Goal: Register for event/course

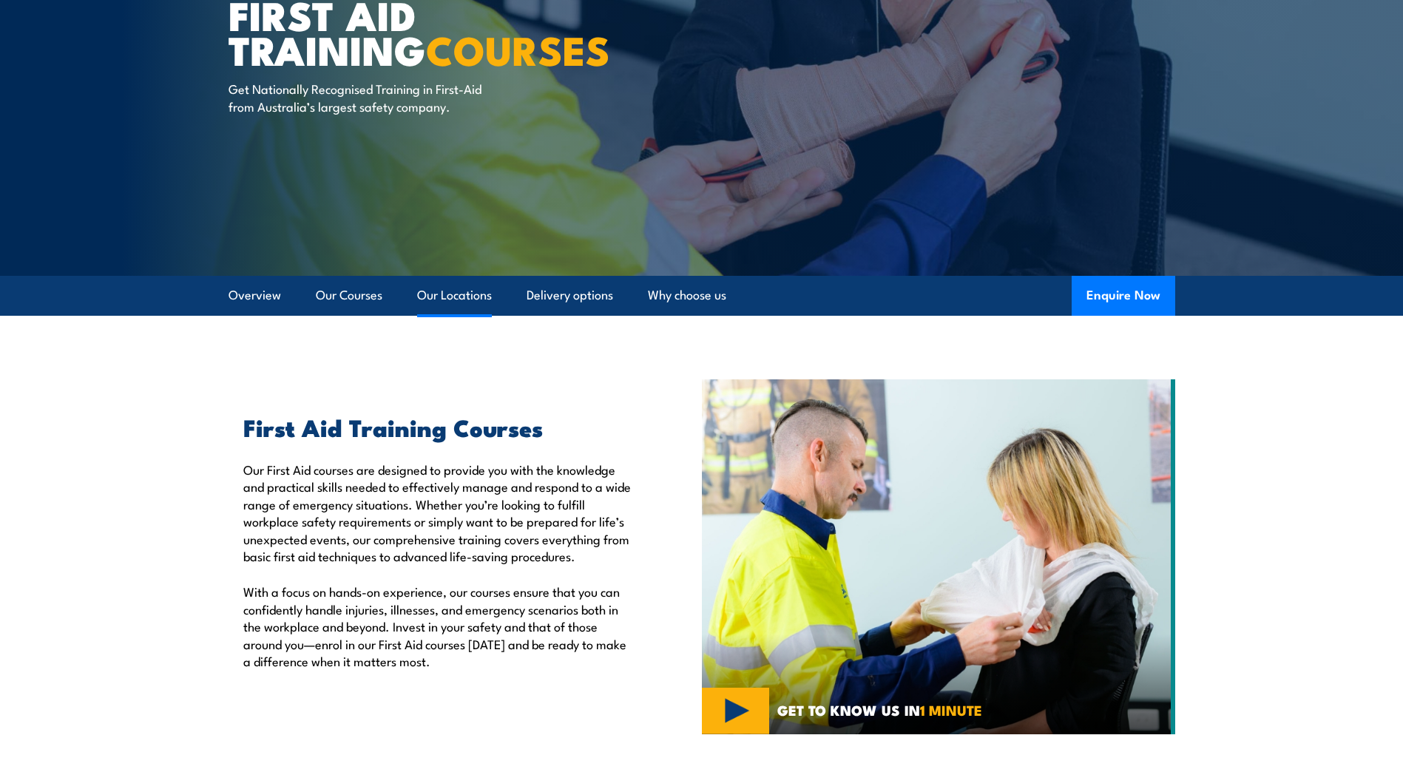
click at [464, 294] on link "Our Locations" at bounding box center [454, 295] width 75 height 39
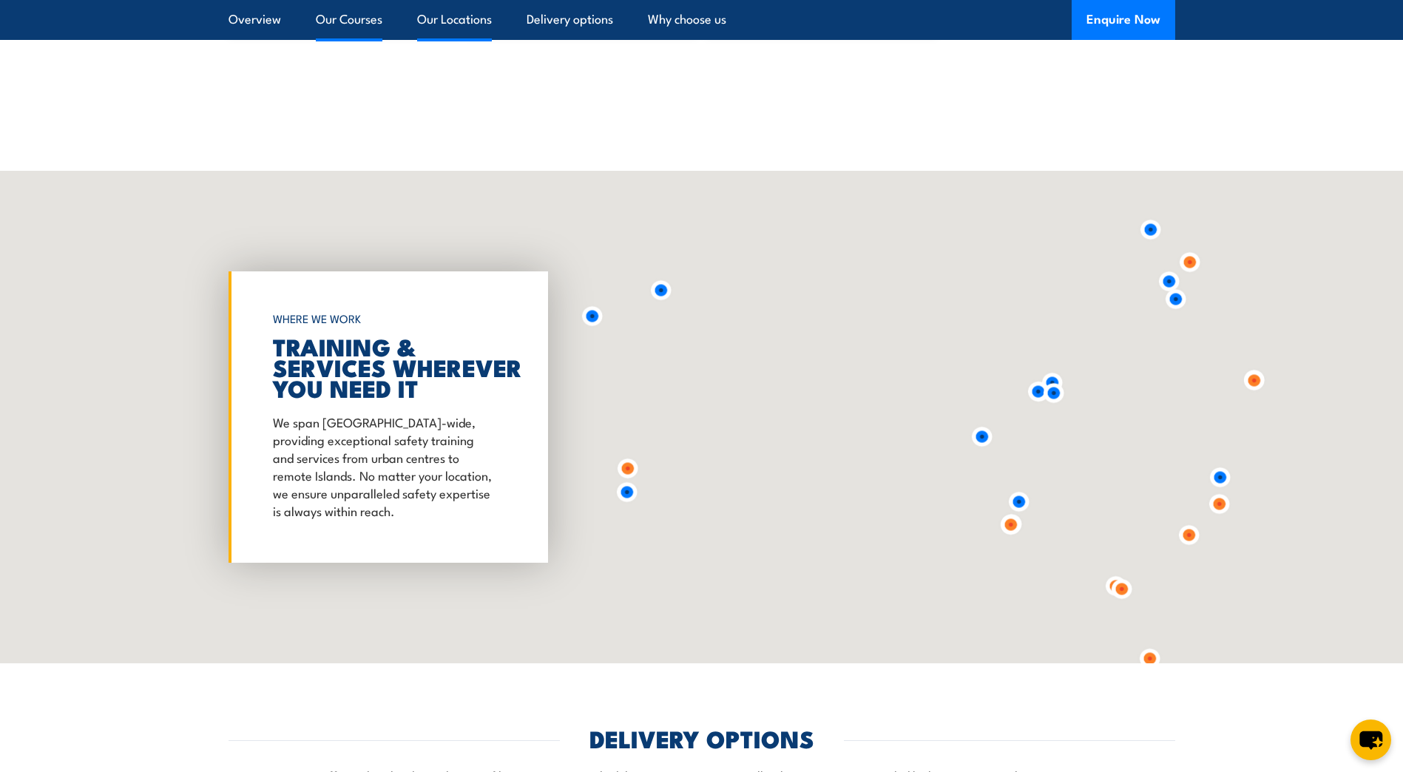
scroll to position [3028, 0]
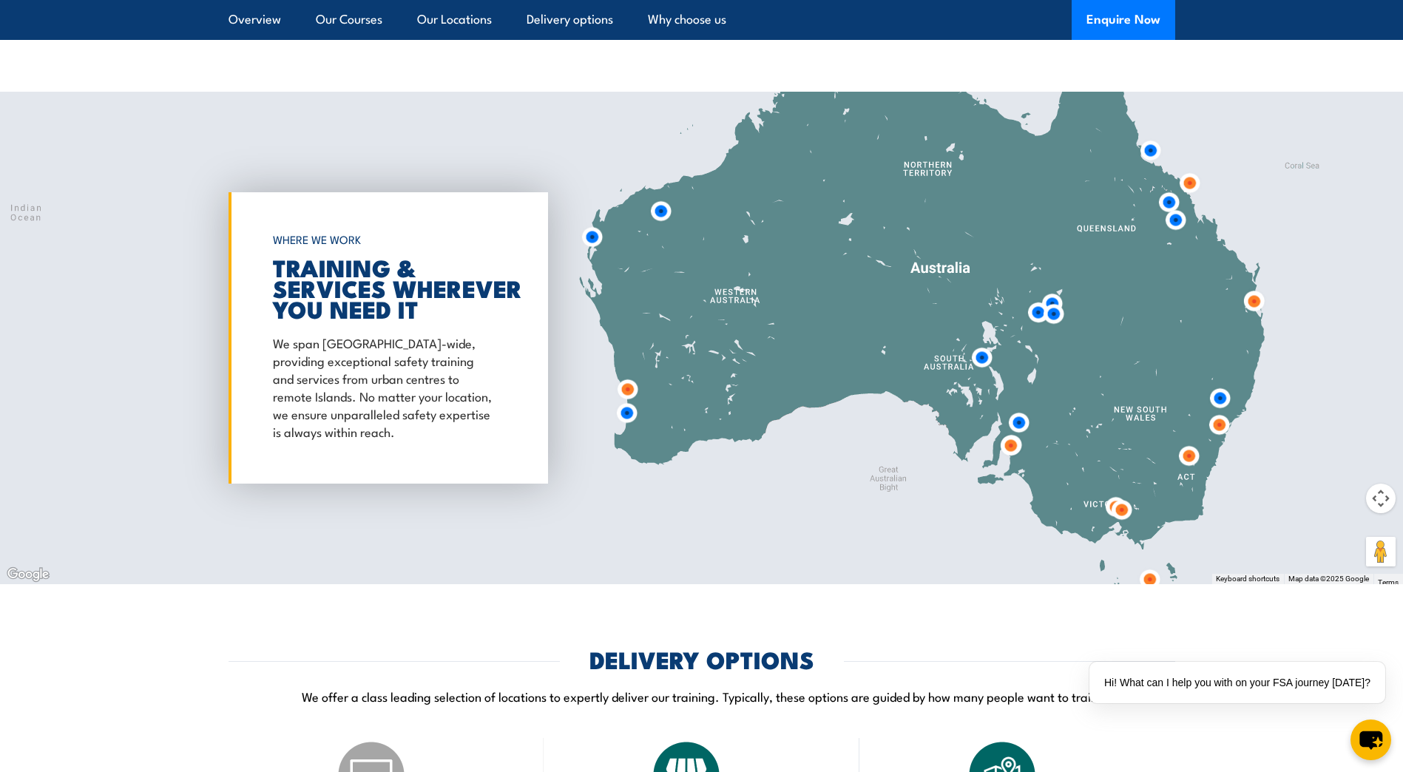
click at [1116, 512] on img at bounding box center [1121, 509] width 27 height 27
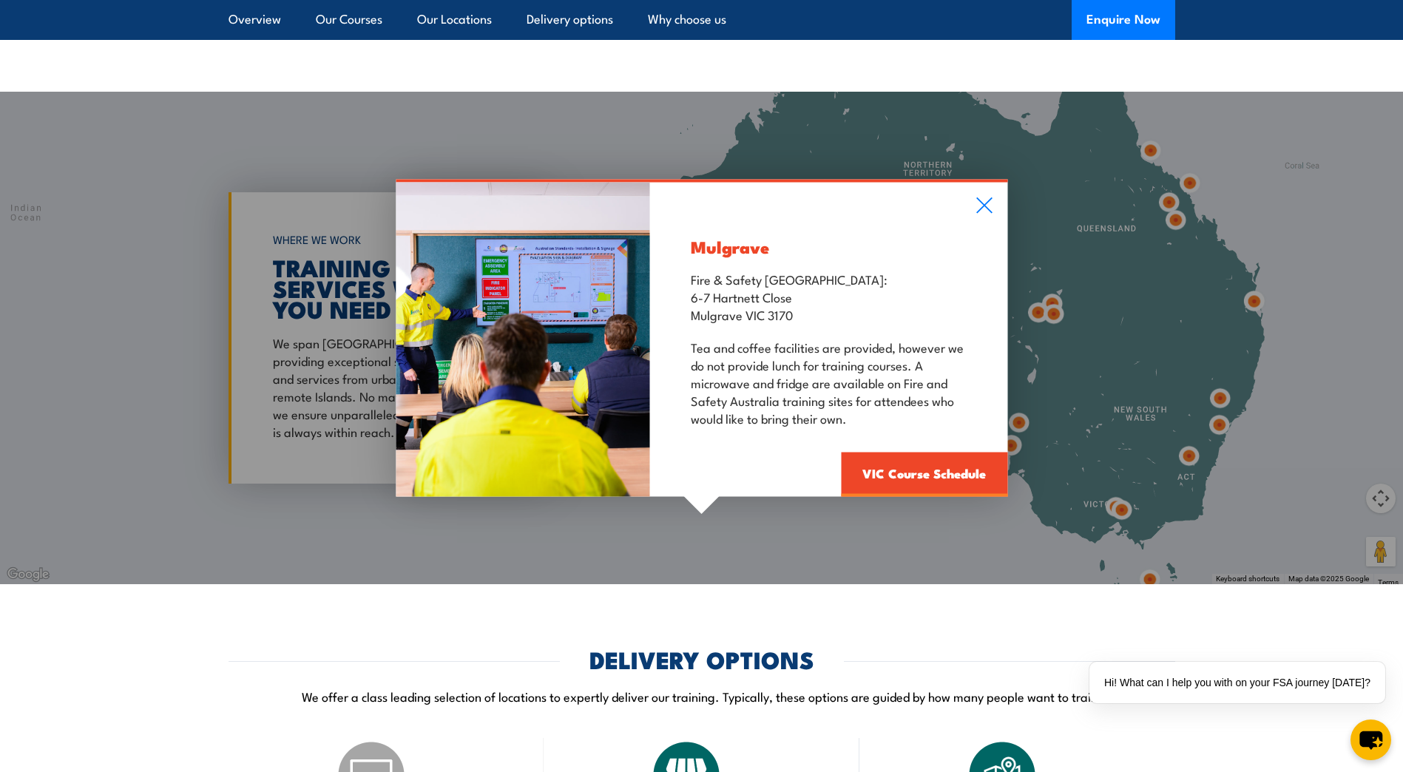
click at [993, 203] on div "Mulgrave Fire & Safety [GEOGRAPHIC_DATA]: [STREET_ADDRESS][PERSON_NAME] Tea and…" at bounding box center [828, 340] width 357 height 314
click at [951, 472] on link "VIC Course Schedule" at bounding box center [924, 475] width 166 height 44
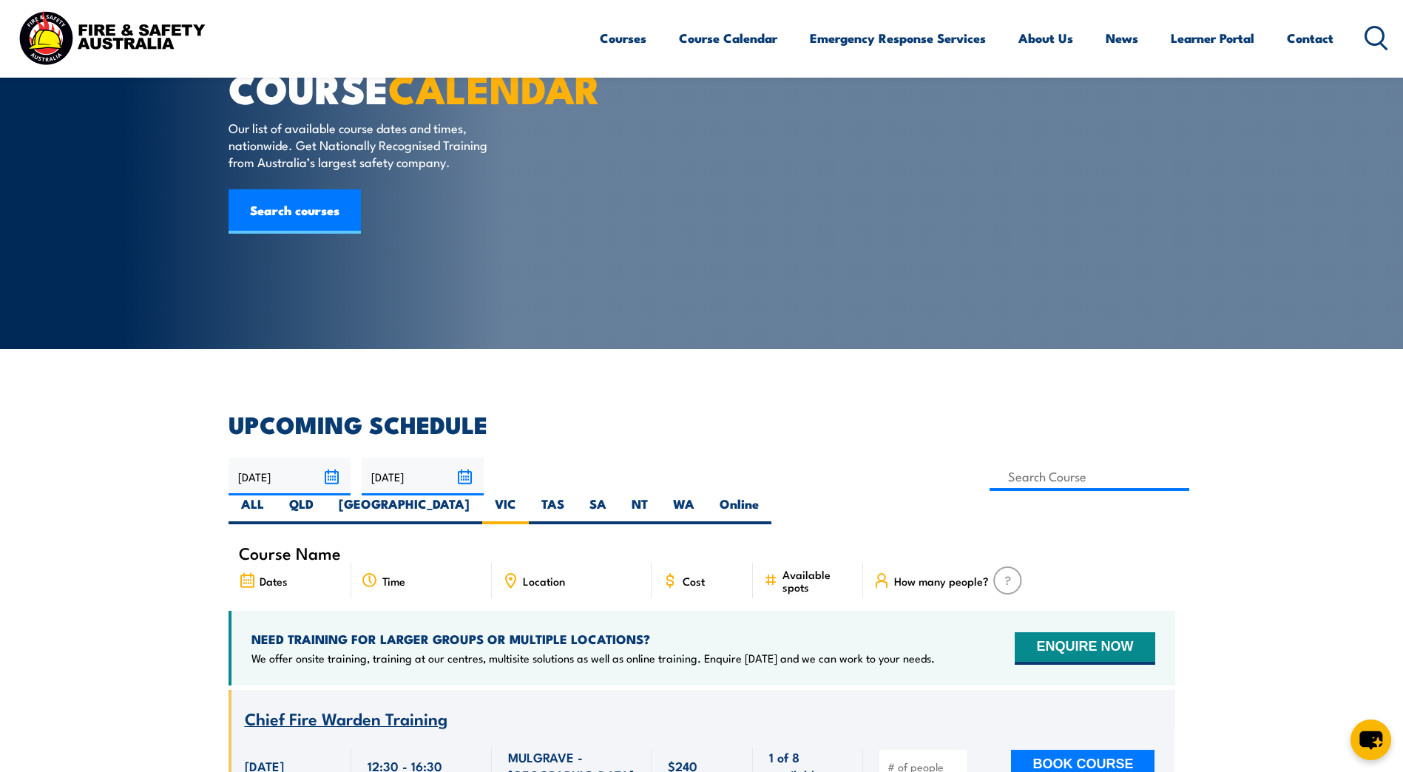
scroll to position [44, 0]
